Goal: Task Accomplishment & Management: Manage account settings

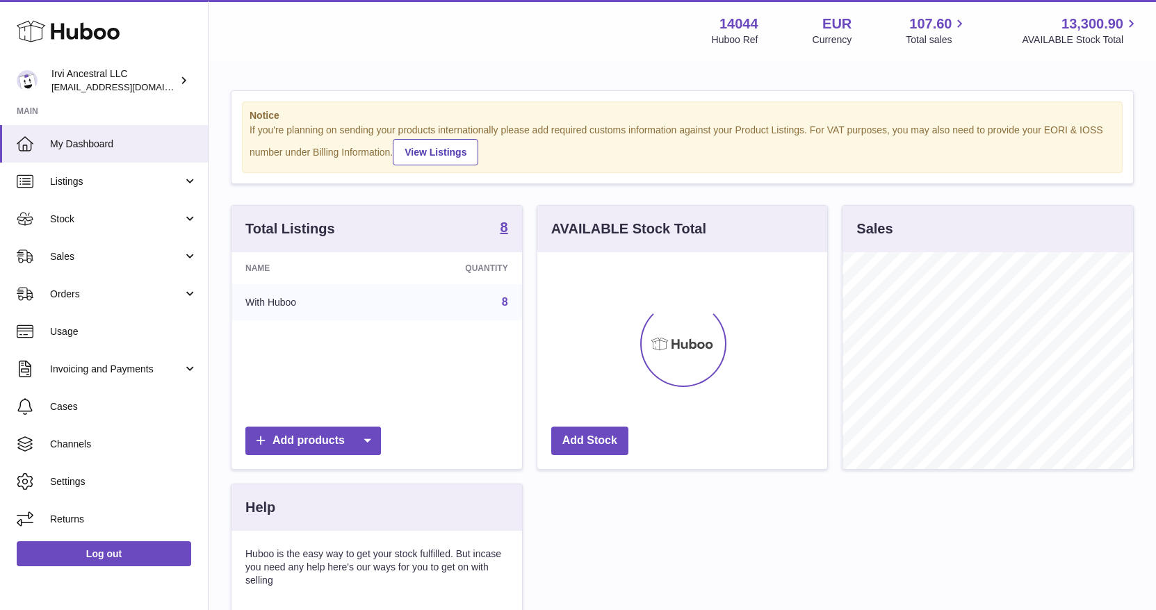
scroll to position [217, 291]
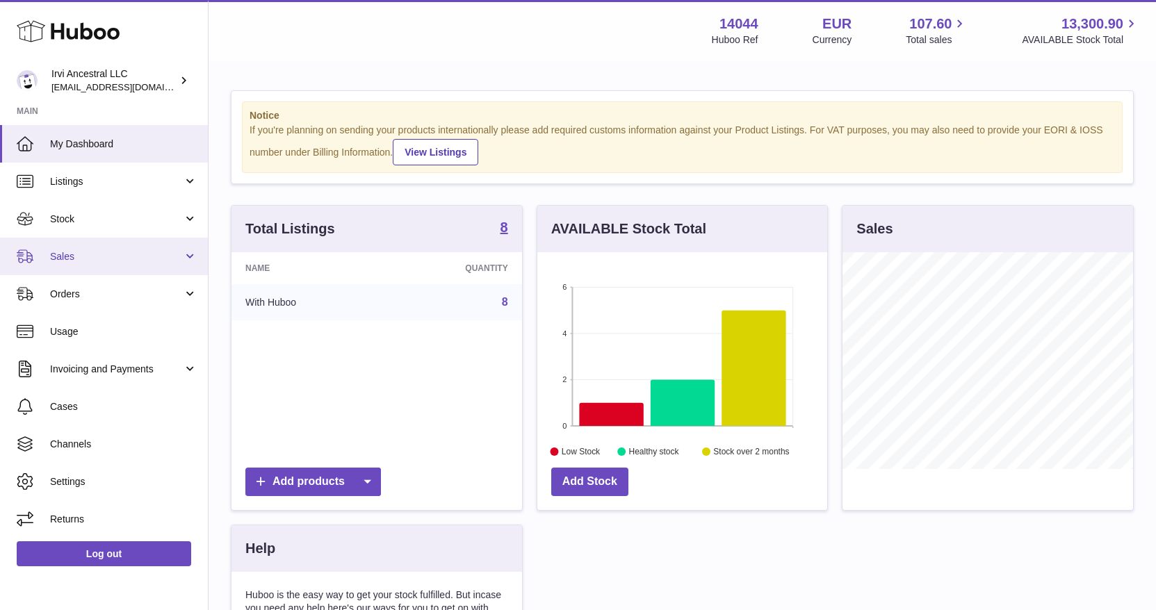
click at [170, 254] on span "Sales" at bounding box center [116, 256] width 133 height 13
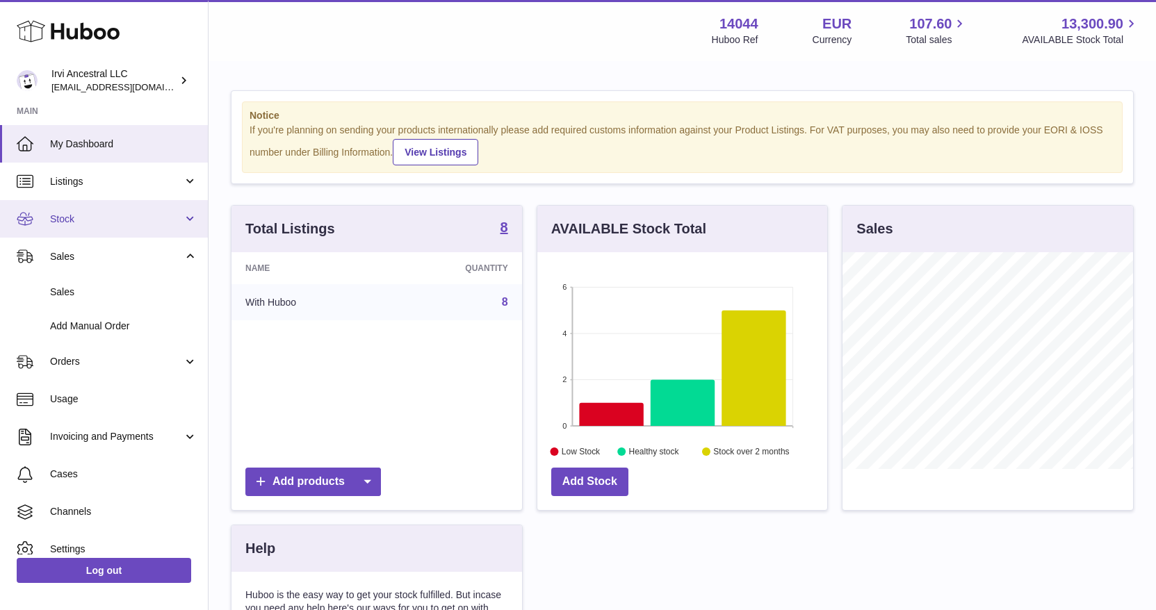
click at [103, 216] on span "Stock" at bounding box center [116, 219] width 133 height 13
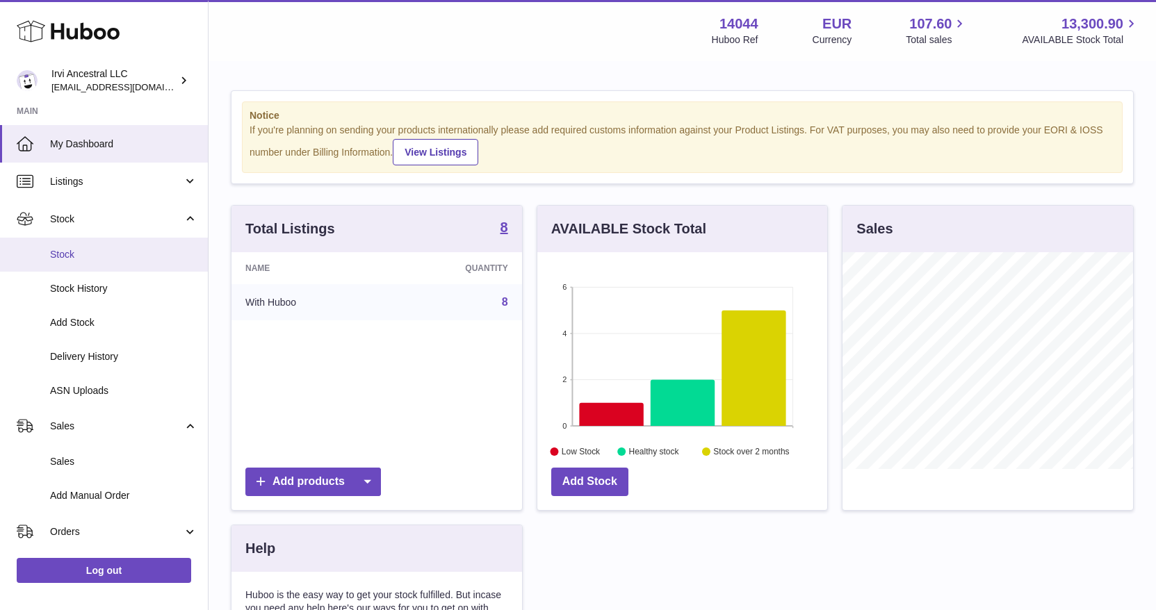
click at [93, 254] on span "Stock" at bounding box center [123, 254] width 147 height 13
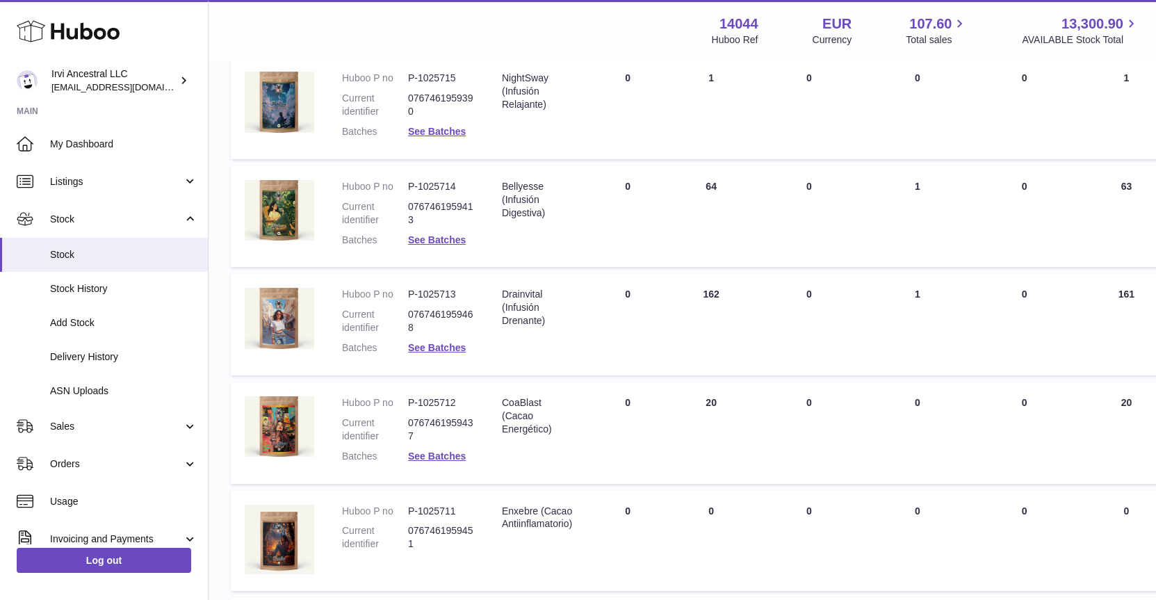
scroll to position [436, 0]
click at [108, 412] on link "Sales" at bounding box center [104, 426] width 208 height 38
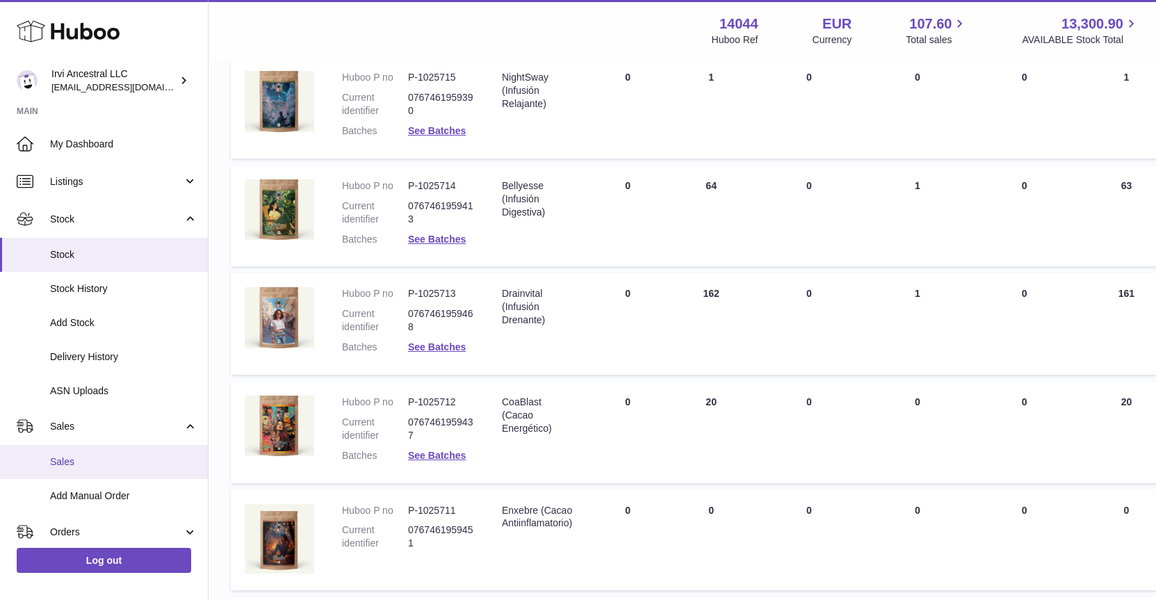
click at [83, 456] on span "Sales" at bounding box center [123, 461] width 147 height 13
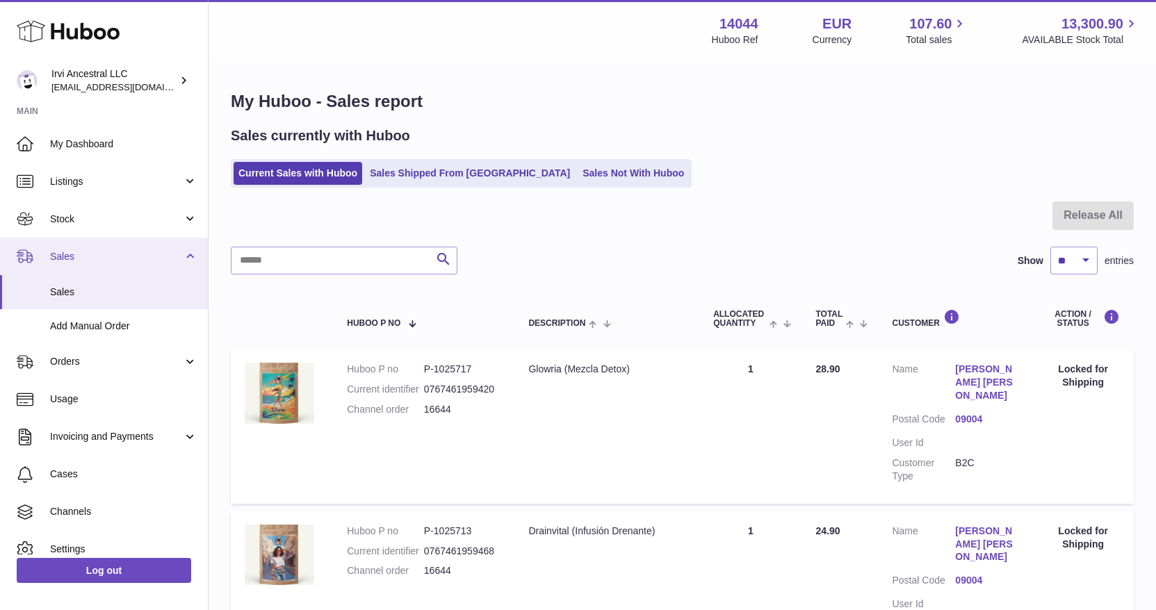
click at [97, 256] on span "Sales" at bounding box center [116, 256] width 133 height 13
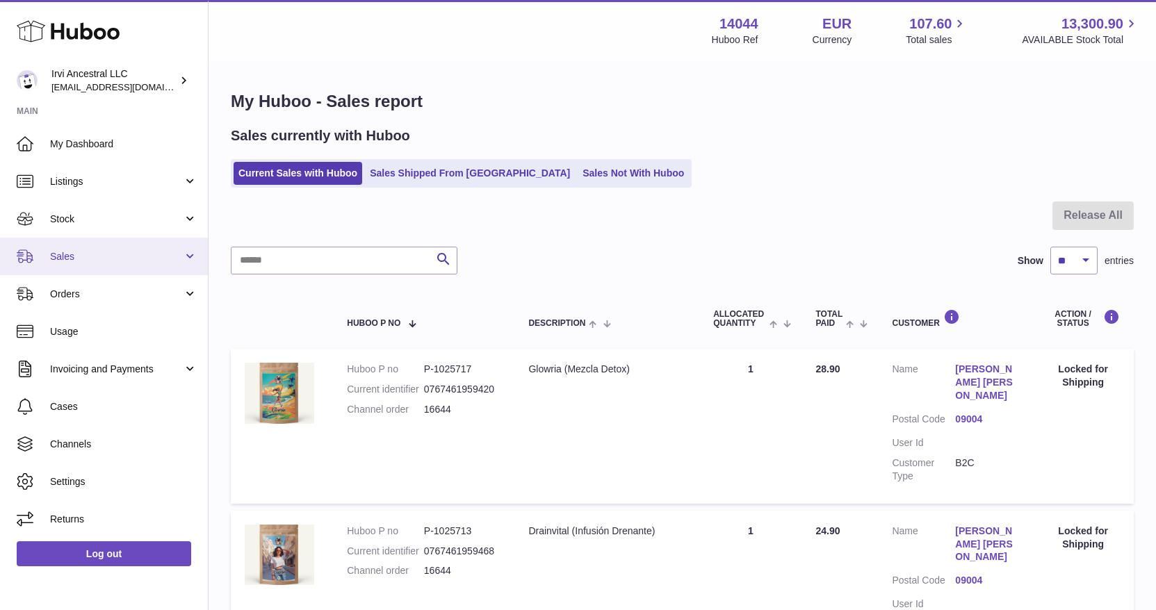
click at [90, 257] on span "Sales" at bounding box center [116, 256] width 133 height 13
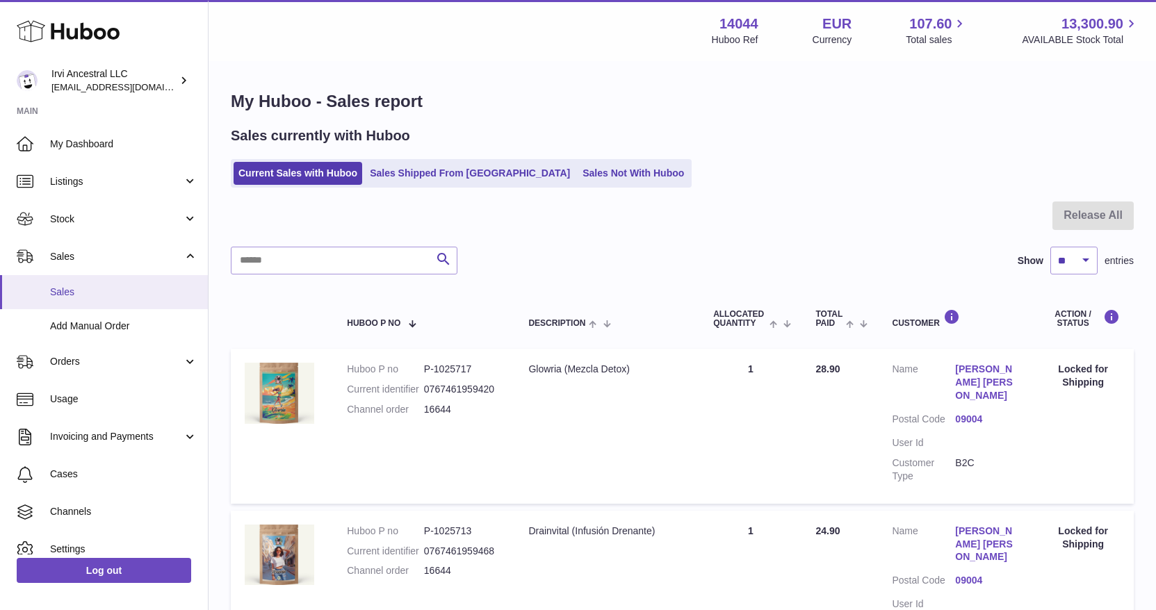
click at [89, 294] on span "Sales" at bounding box center [123, 292] width 147 height 13
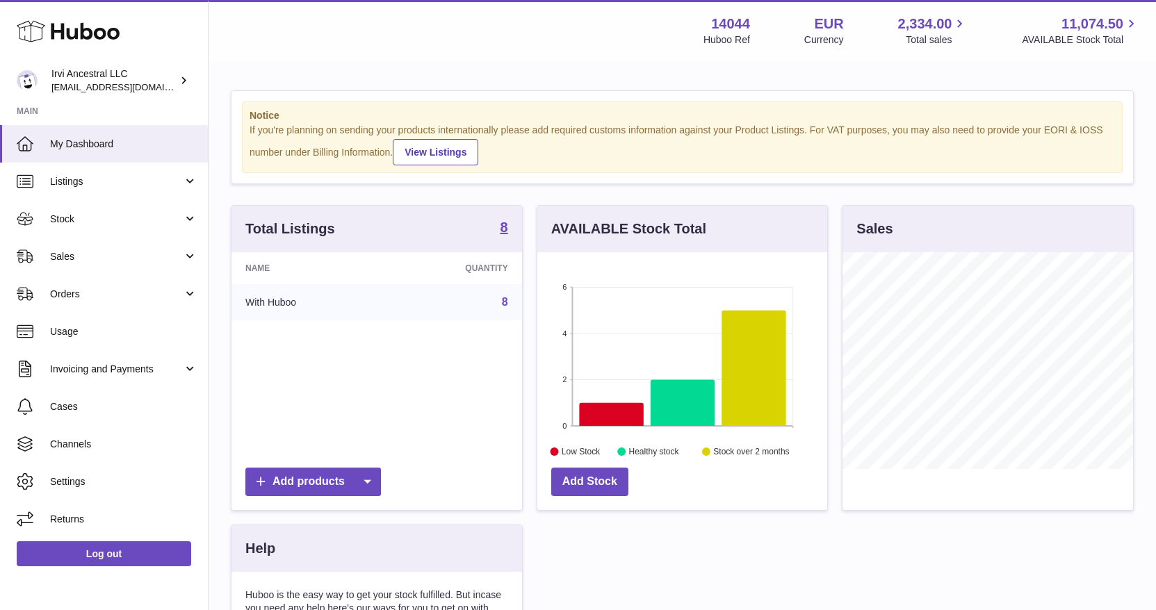
scroll to position [217, 291]
click at [106, 225] on link "Stock" at bounding box center [104, 219] width 208 height 38
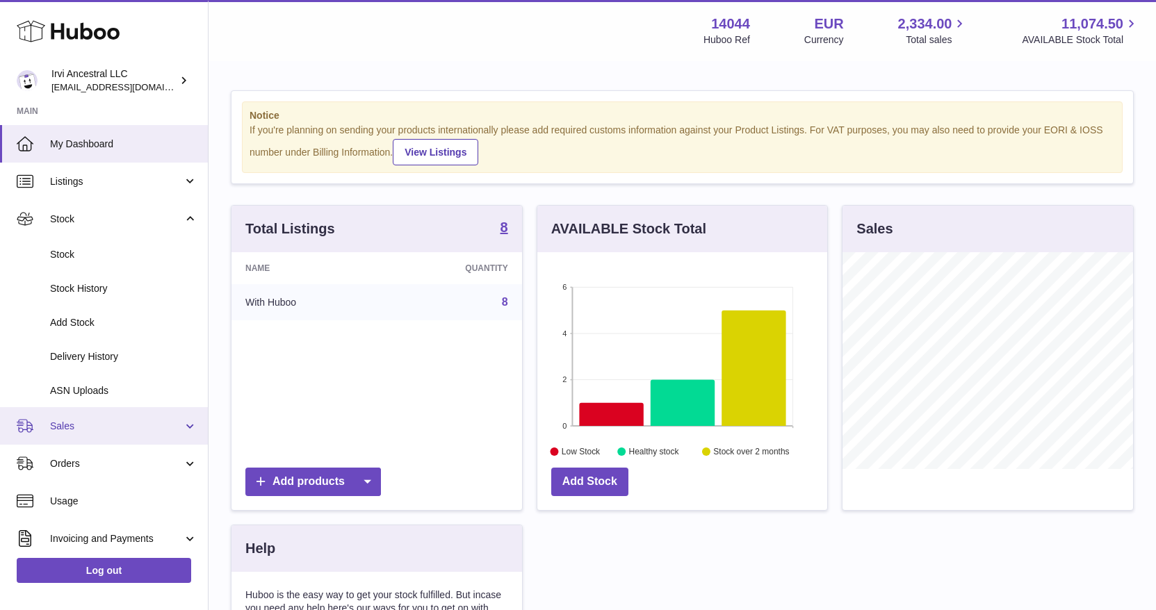
click at [97, 423] on span "Sales" at bounding box center [116, 426] width 133 height 13
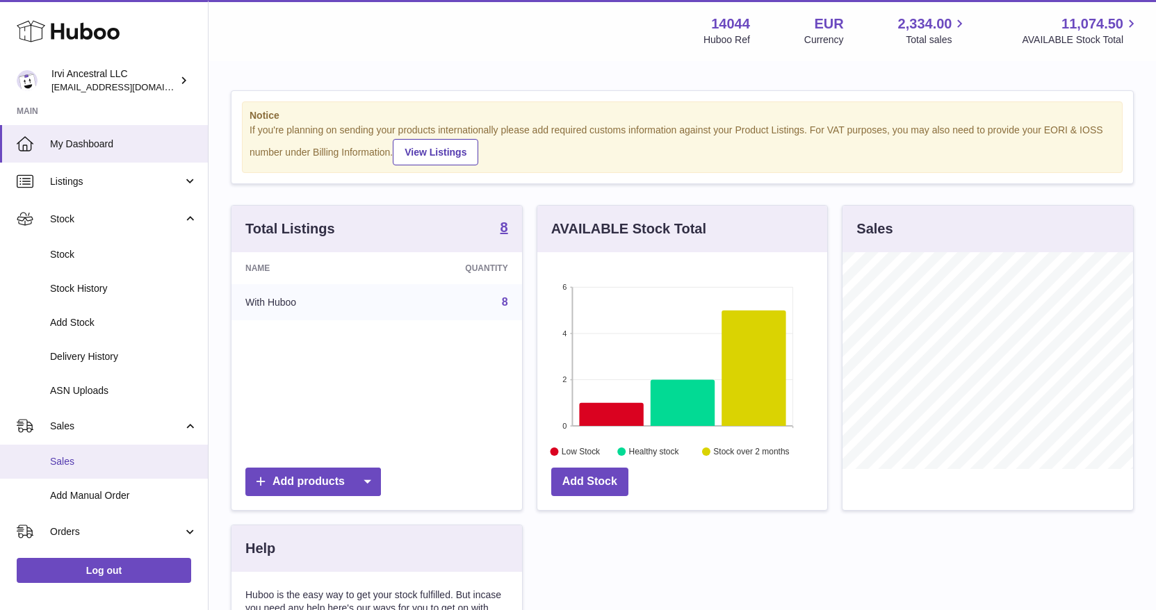
click at [88, 460] on span "Sales" at bounding box center [123, 461] width 147 height 13
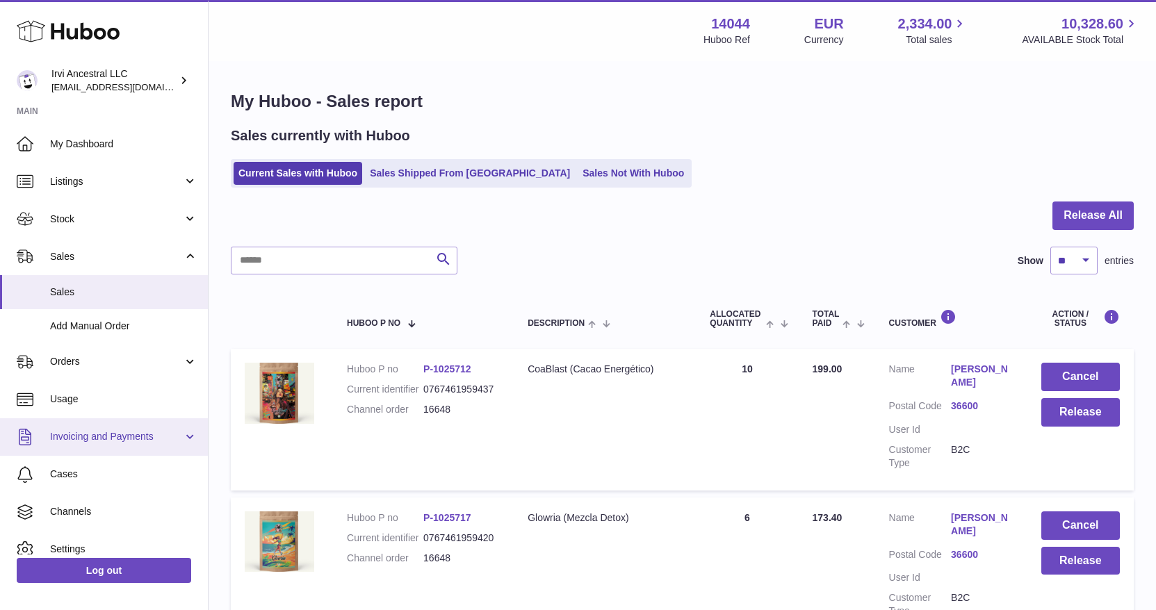
click at [161, 438] on span "Invoicing and Payments" at bounding box center [116, 436] width 133 height 13
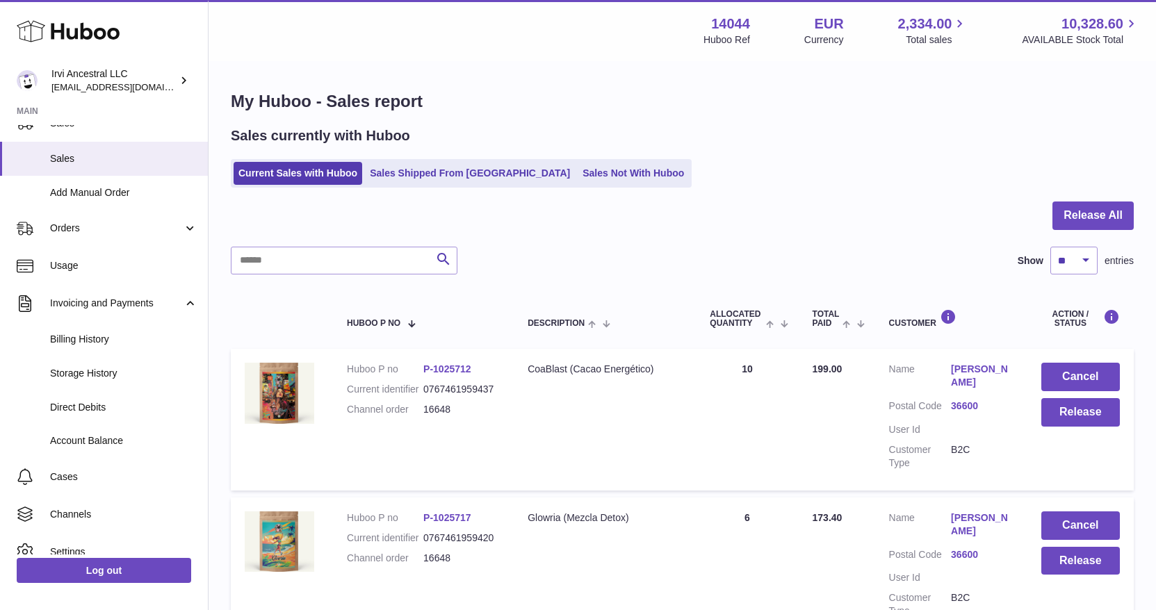
scroll to position [138, 0]
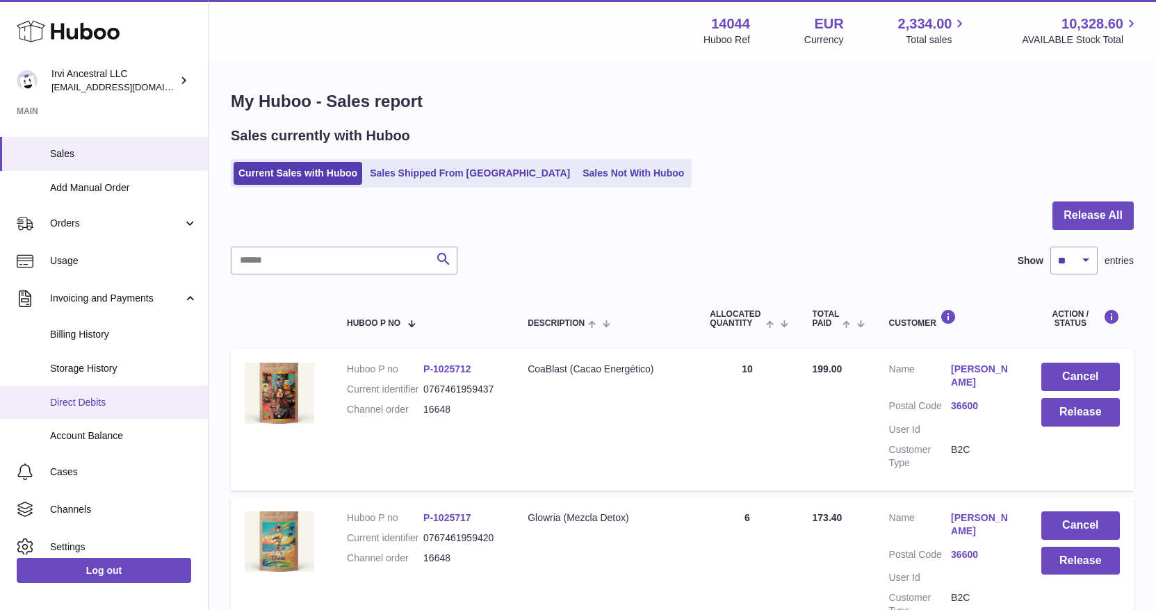
click at [113, 400] on span "Direct Debits" at bounding box center [123, 402] width 147 height 13
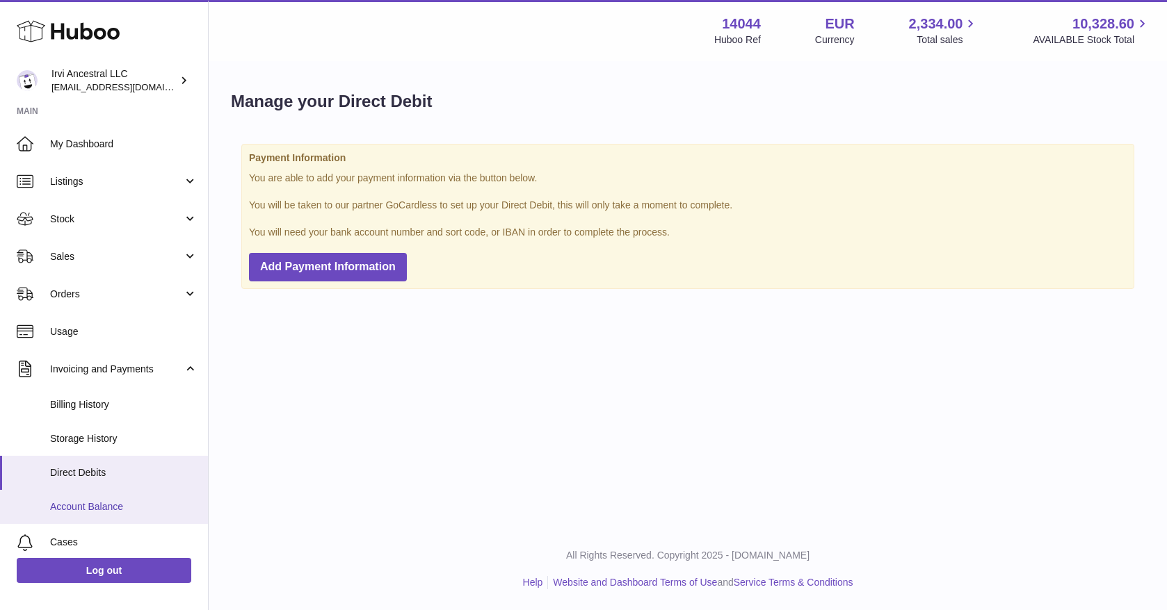
click at [104, 503] on span "Account Balance" at bounding box center [123, 507] width 147 height 13
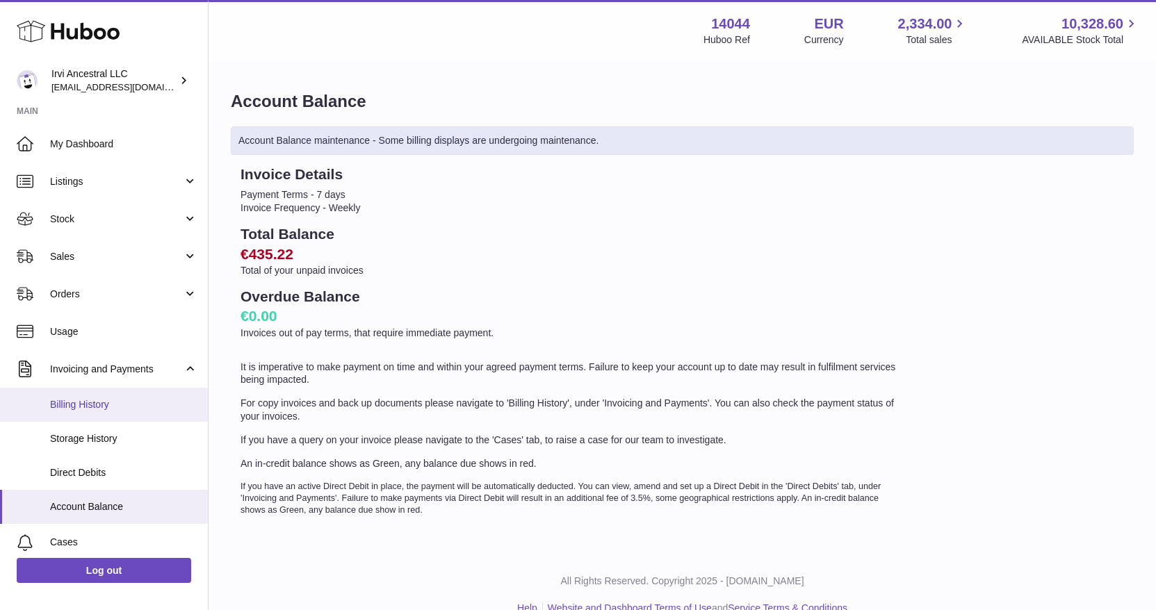
click at [106, 402] on span "Billing History" at bounding box center [123, 404] width 147 height 13
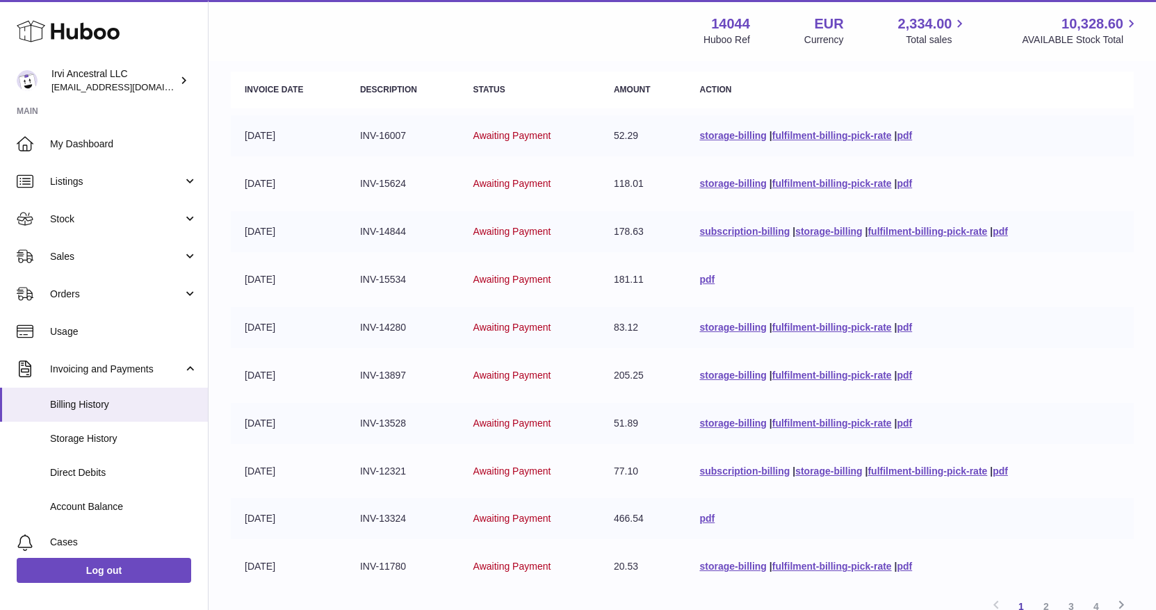
scroll to position [294, 0]
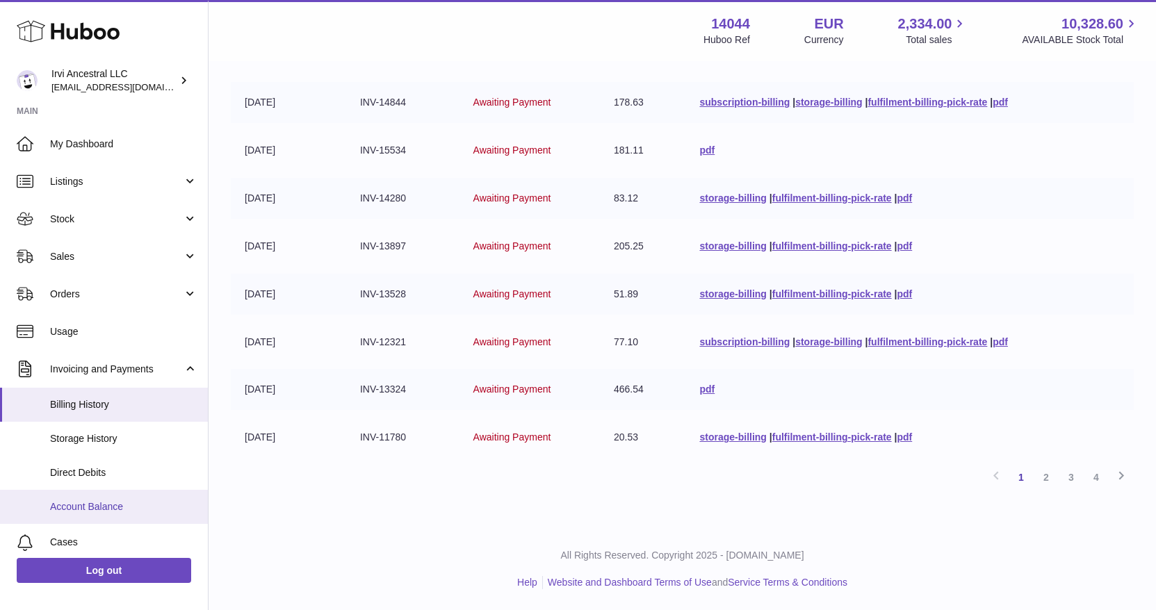
click at [117, 509] on span "Account Balance" at bounding box center [123, 507] width 147 height 13
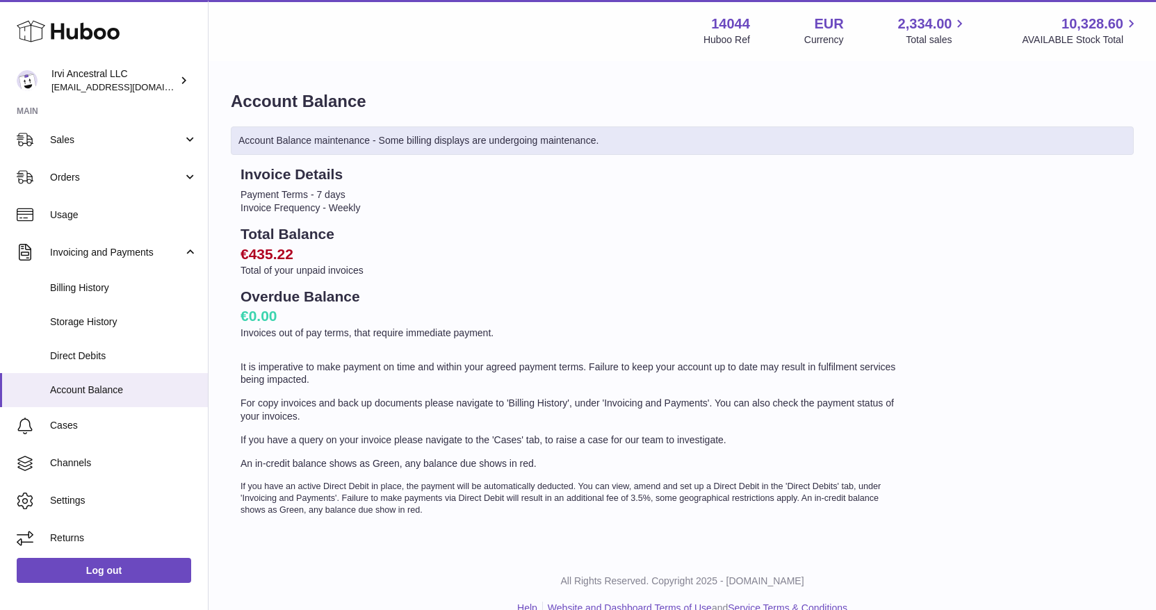
scroll to position [119, 0]
click at [89, 497] on span "Settings" at bounding box center [123, 498] width 147 height 13
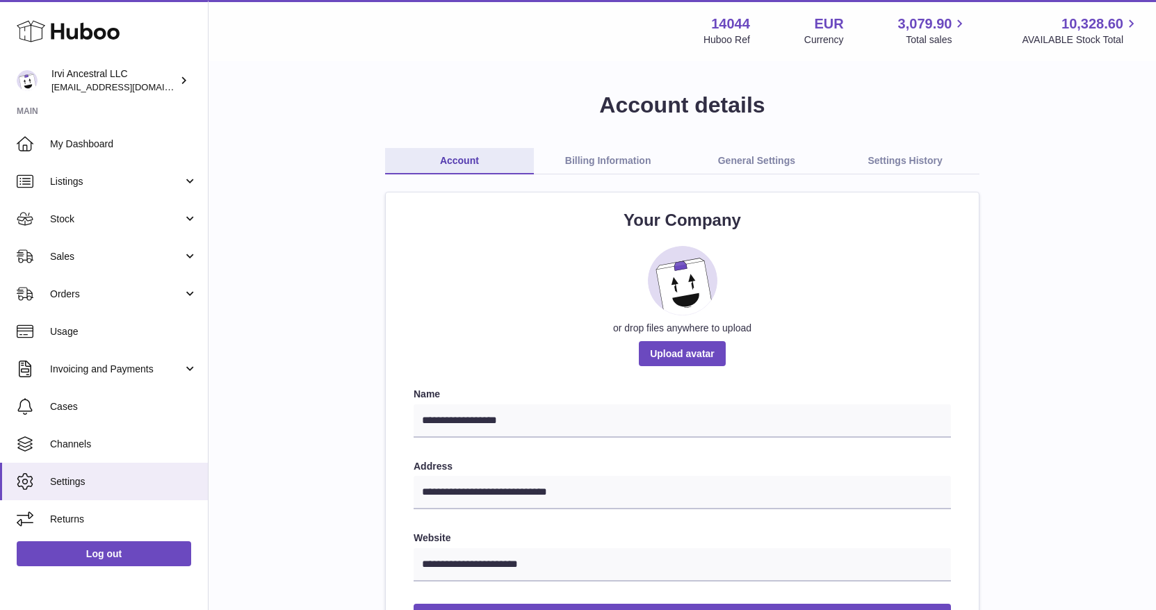
click at [628, 160] on link "Billing Information" at bounding box center [608, 161] width 149 height 26
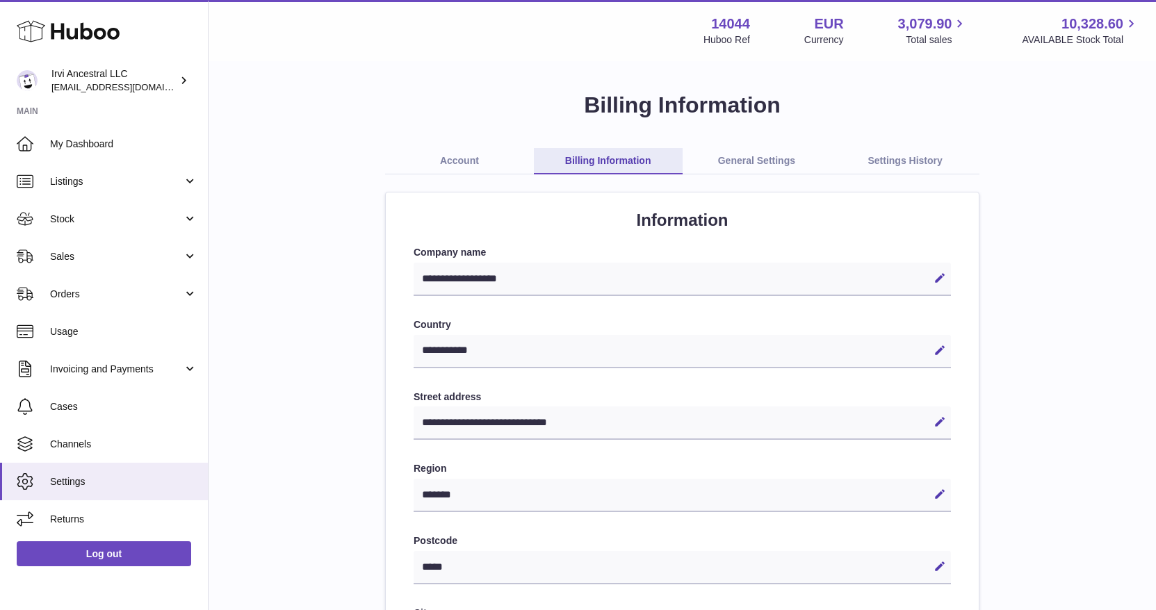
select select "**"
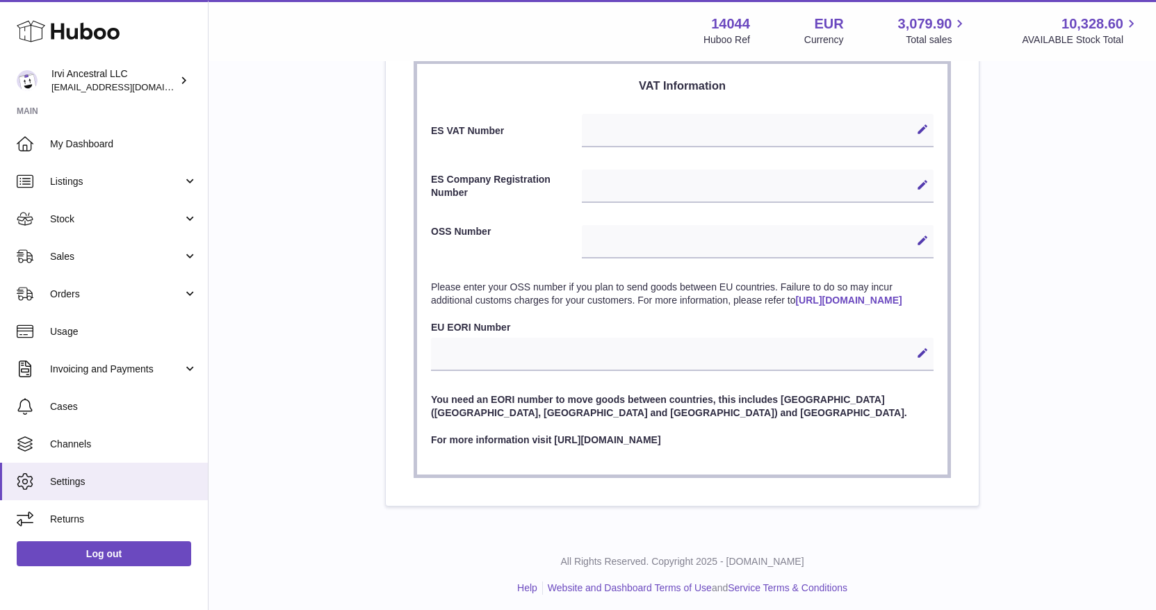
scroll to position [638, 0]
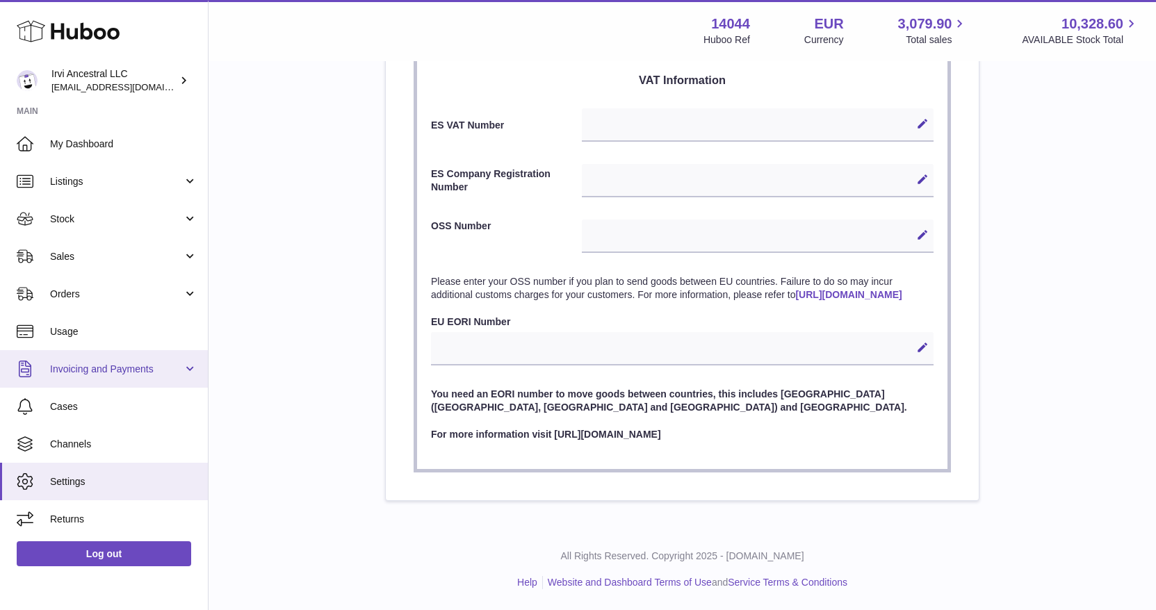
click at [94, 381] on link "Invoicing and Payments" at bounding box center [104, 369] width 208 height 38
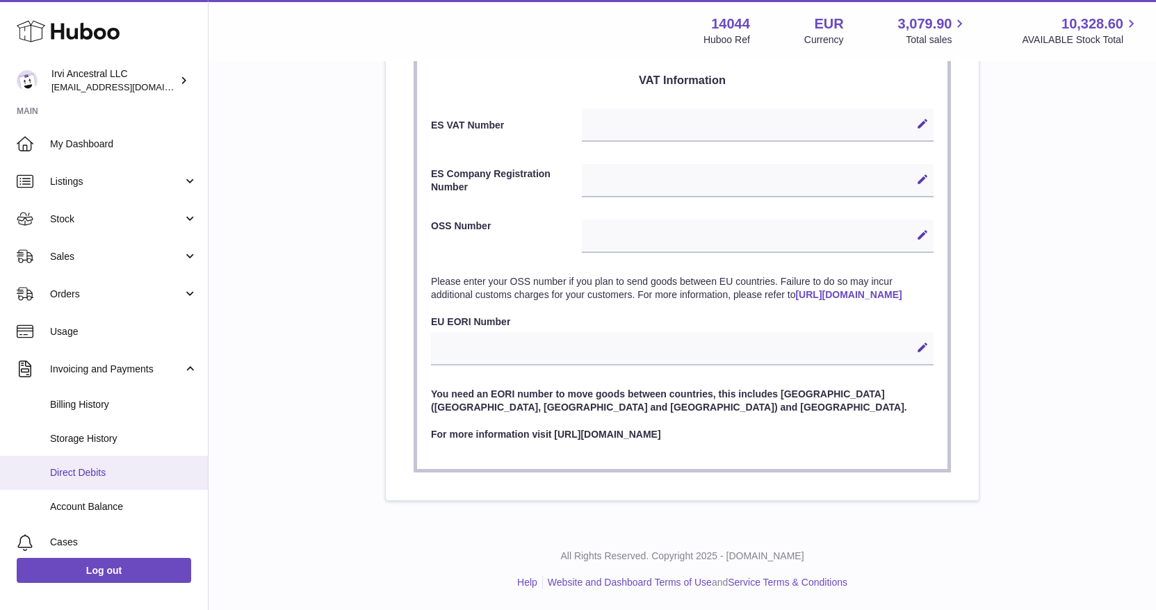
click at [104, 472] on span "Direct Debits" at bounding box center [123, 473] width 147 height 13
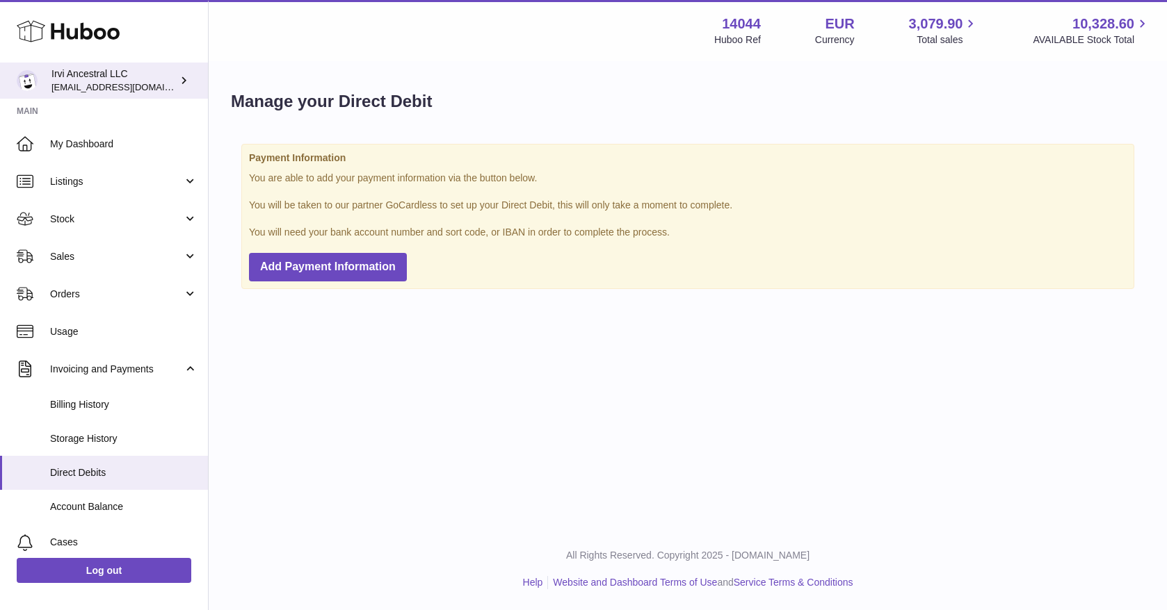
click at [186, 74] on icon at bounding box center [184, 80] width 15 height 15
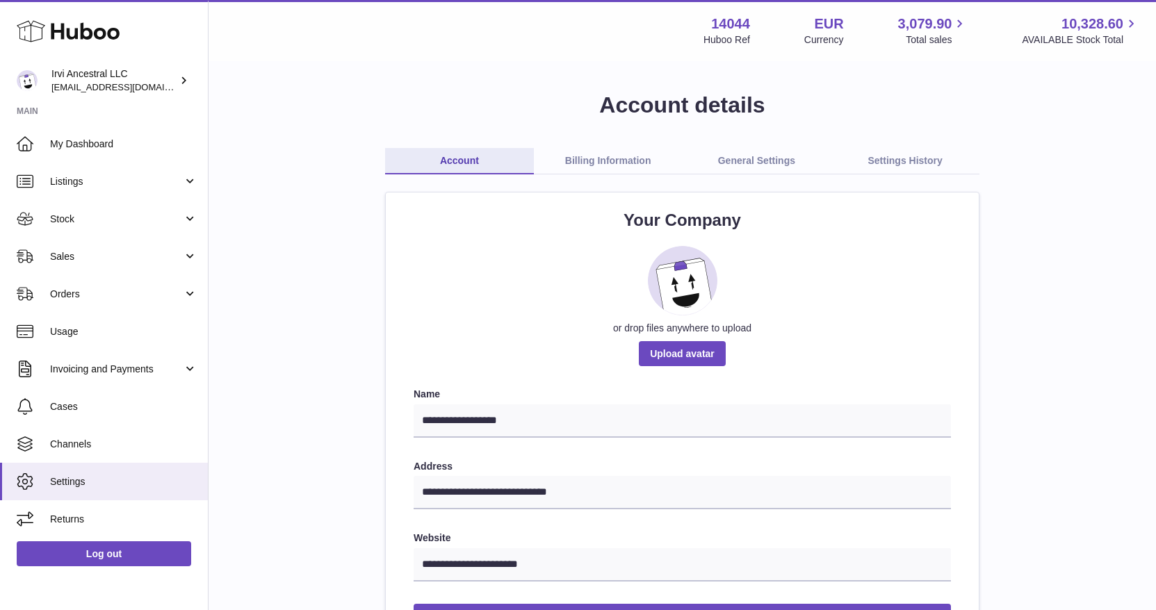
click at [770, 163] on link "General Settings" at bounding box center [757, 161] width 149 height 26
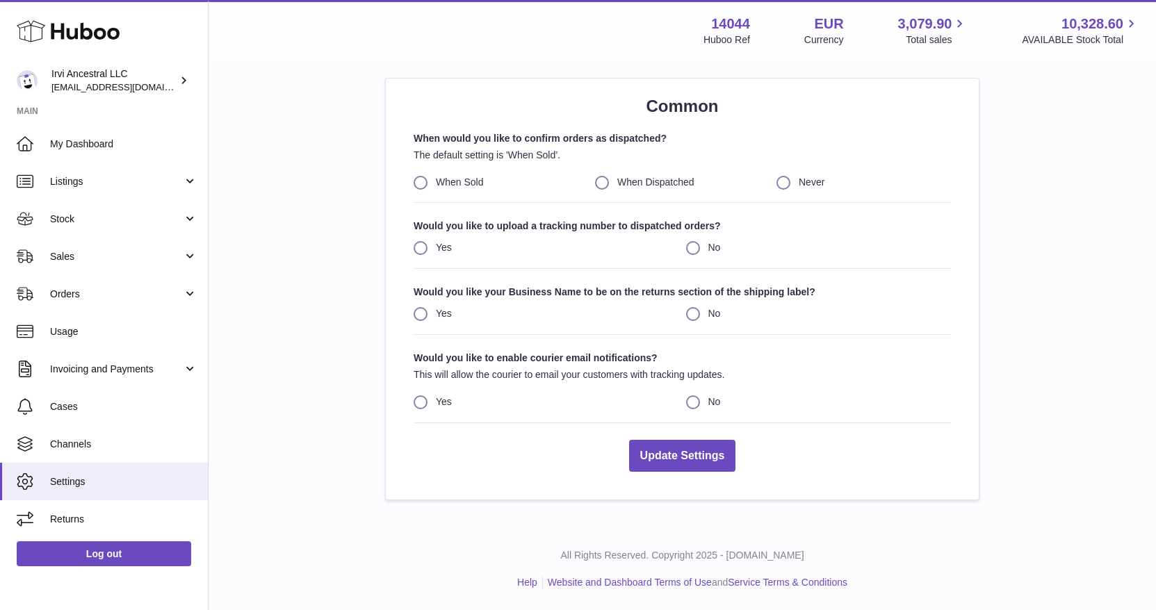
scroll to position [5, 0]
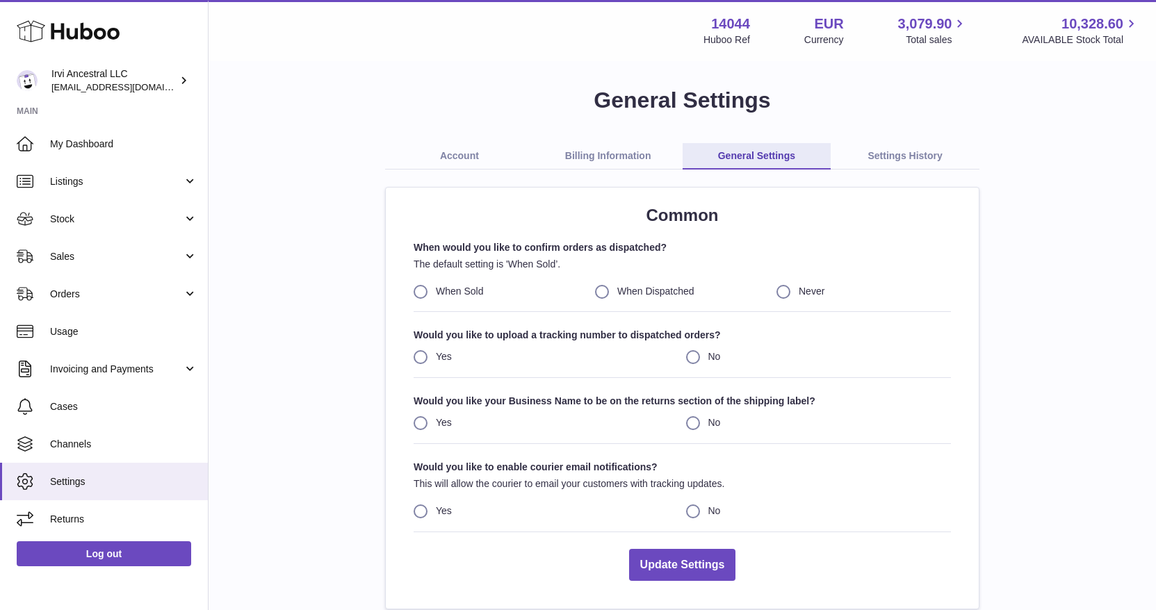
click at [601, 160] on link "Billing Information" at bounding box center [608, 156] width 149 height 26
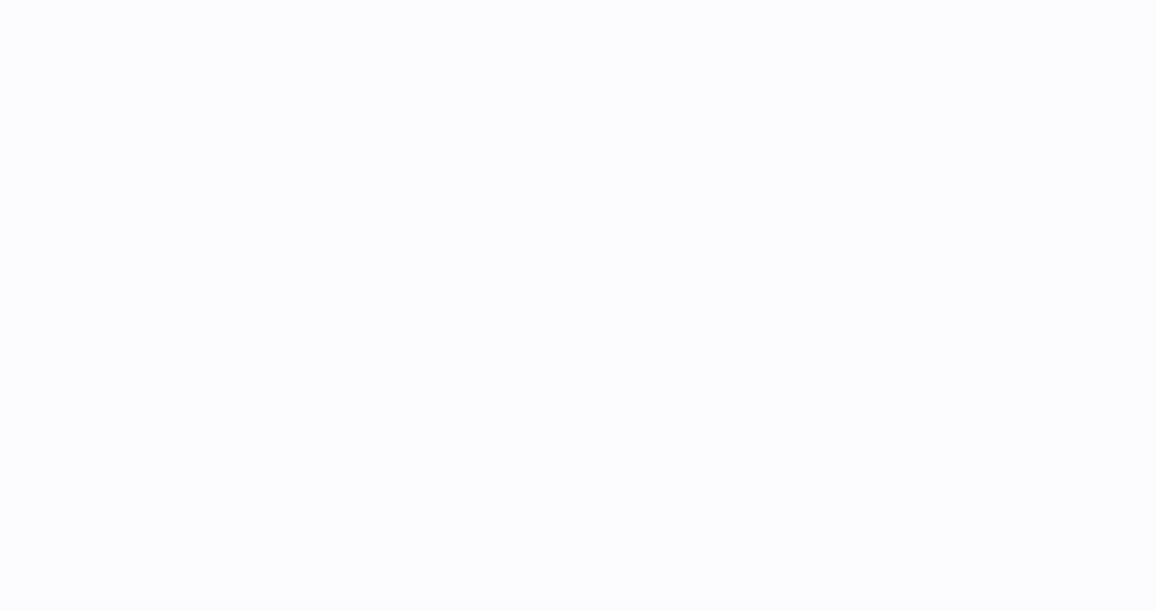
select select "**"
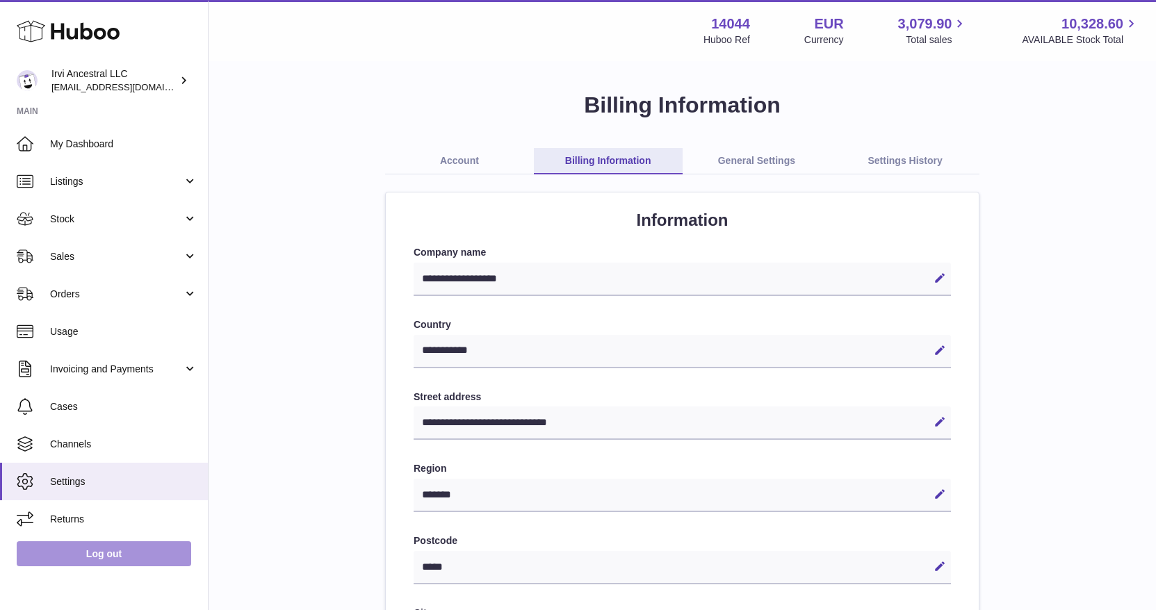
click at [85, 551] on link "Log out" at bounding box center [104, 554] width 175 height 25
